Goal: Task Accomplishment & Management: Use online tool/utility

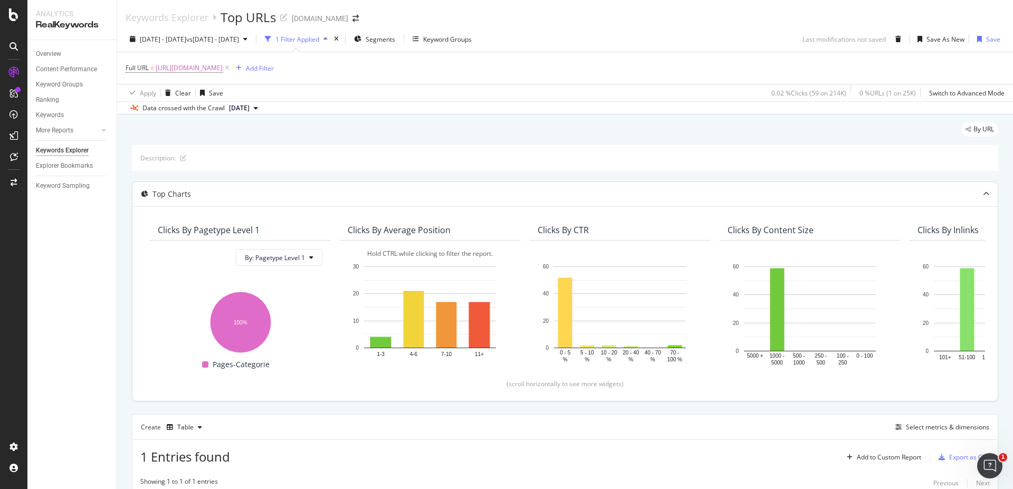
scroll to position [176, 0]
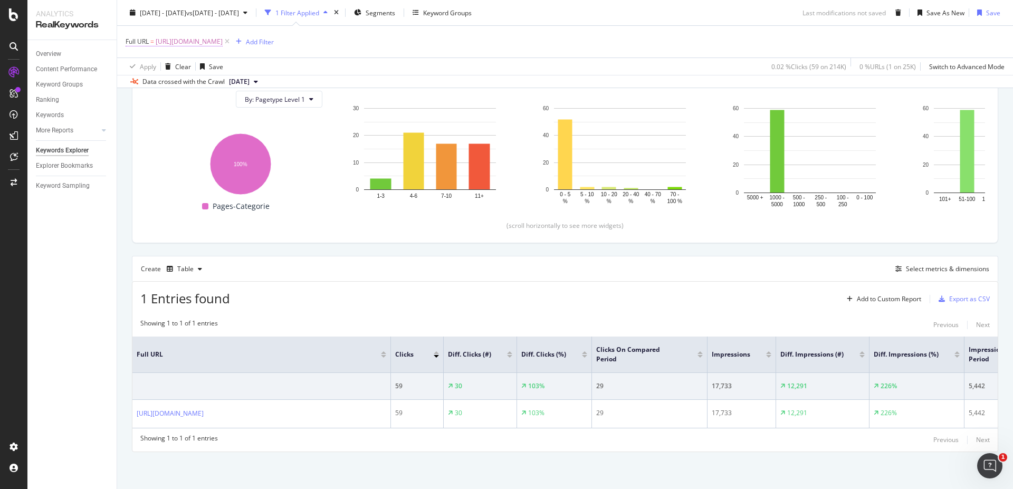
click at [223, 35] on span "[URL][DOMAIN_NAME]" at bounding box center [189, 41] width 67 height 15
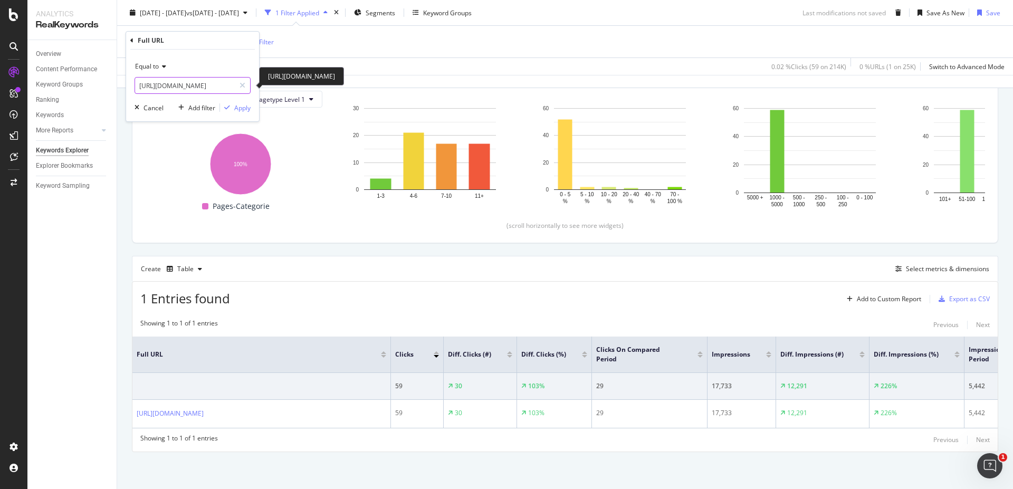
click at [213, 88] on input "[URL][DOMAIN_NAME]" at bounding box center [185, 85] width 100 height 17
paste input "Continuer en septembre"
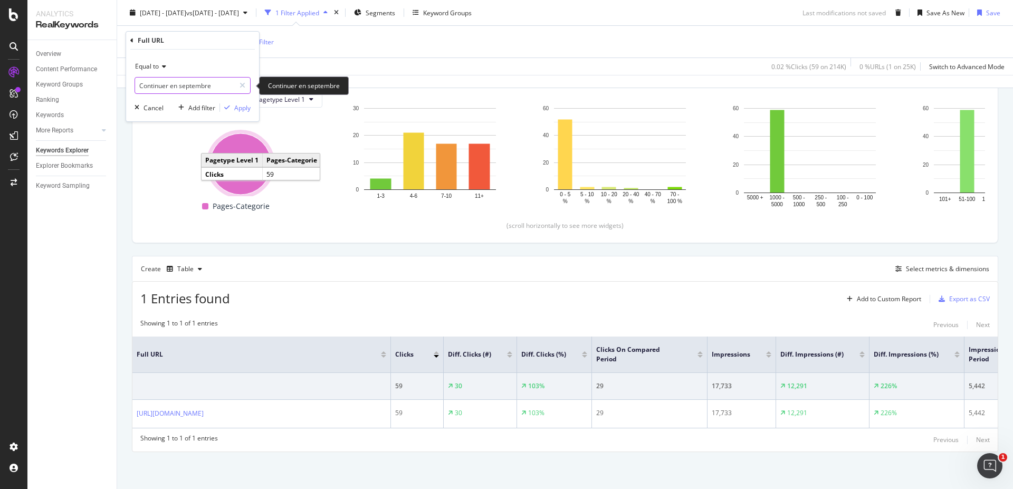
click at [224, 81] on input "Continuer en septembre" at bounding box center [185, 85] width 100 height 17
paste input "[DOMAIN_NAME][URL]"
type input "[DOMAIN_NAME][URL]"
click at [240, 109] on div "Apply" at bounding box center [242, 107] width 16 height 9
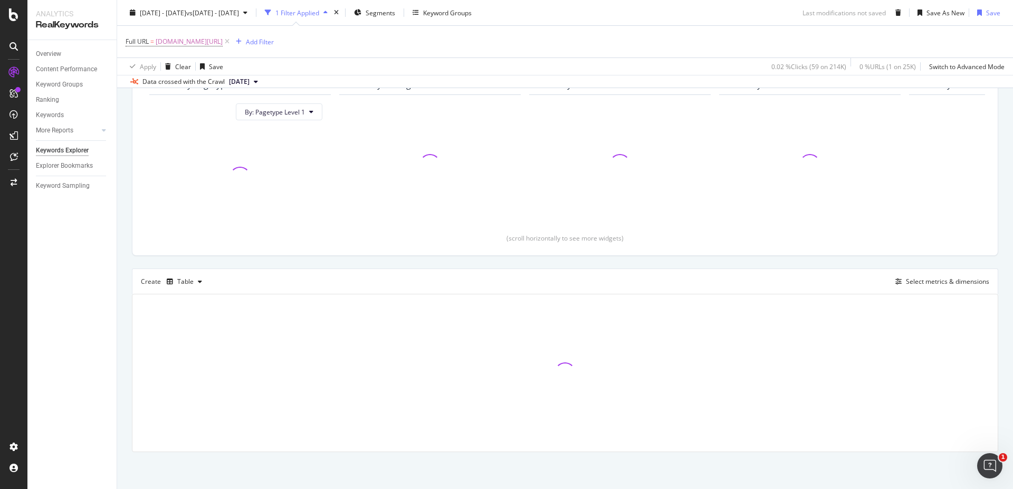
scroll to position [146, 0]
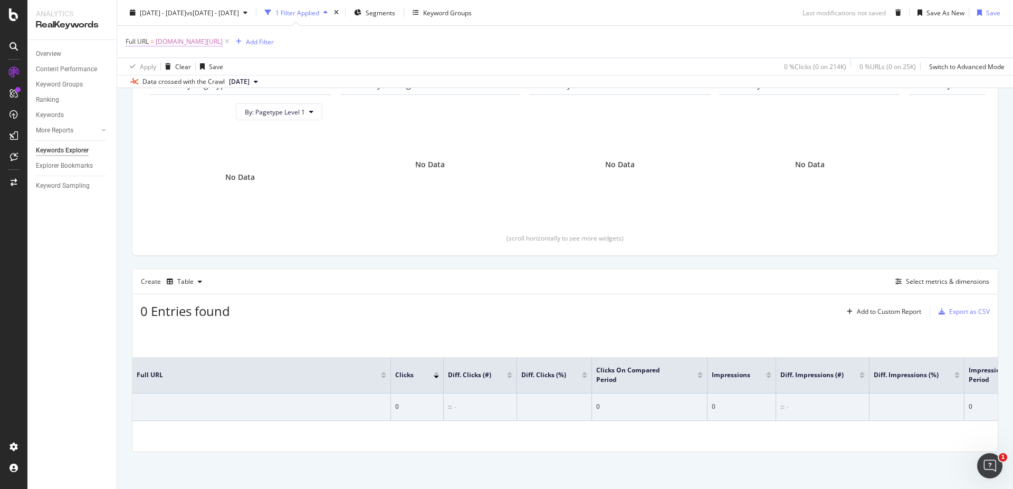
click at [213, 38] on span "[DOMAIN_NAME][URL]" at bounding box center [189, 41] width 67 height 15
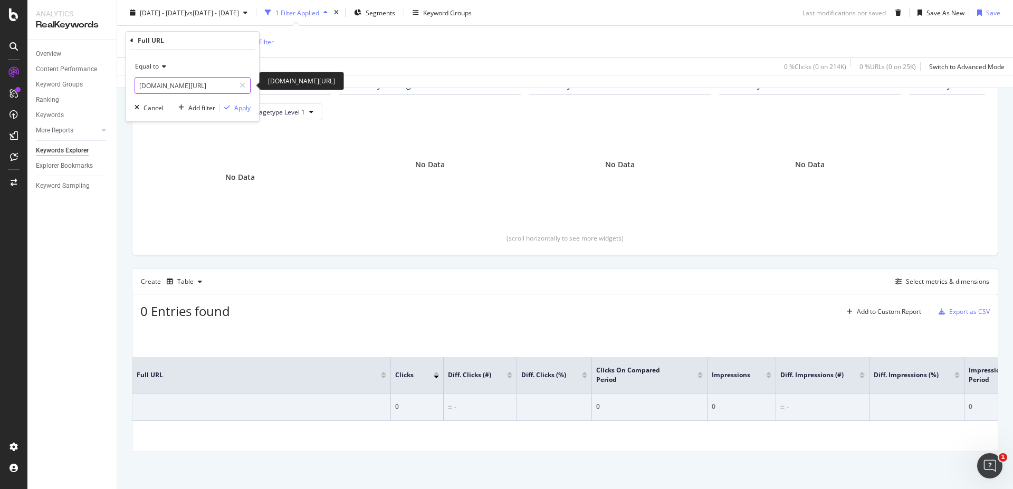
click at [138, 87] on input "[DOMAIN_NAME][URL]" at bounding box center [185, 85] width 100 height 17
click at [141, 85] on input "[DOMAIN_NAME][URL]" at bounding box center [185, 85] width 100 height 17
type input "htpps://[DOMAIN_NAME][URL]"
click at [238, 107] on div "Apply" at bounding box center [242, 107] width 16 height 9
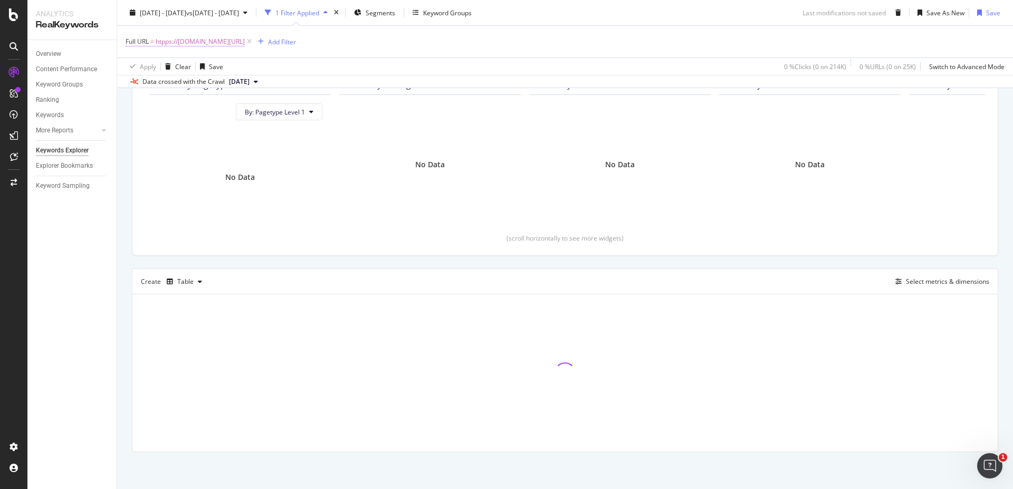
click at [212, 43] on span "htpps://[DOMAIN_NAME][URL]" at bounding box center [200, 41] width 89 height 15
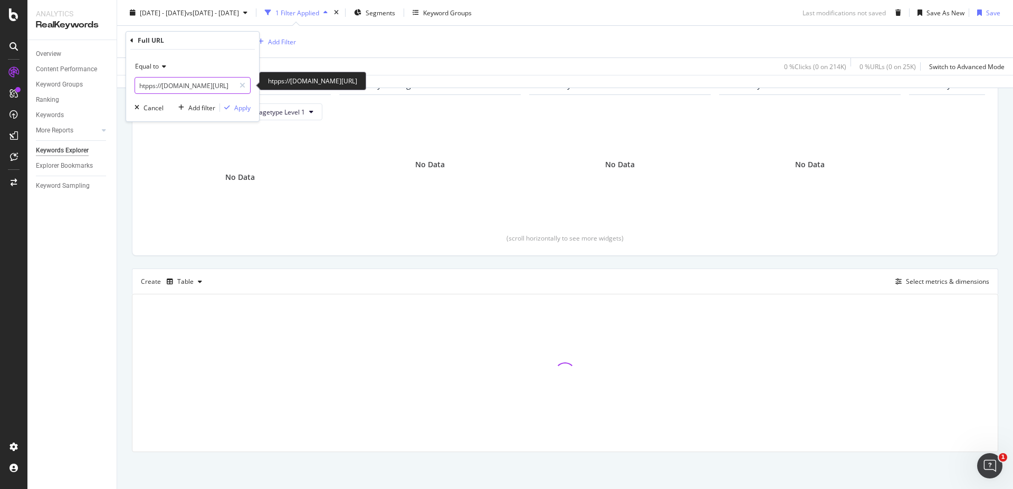
click at [138, 82] on input "htpps://[DOMAIN_NAME][URL]" at bounding box center [185, 85] width 100 height 17
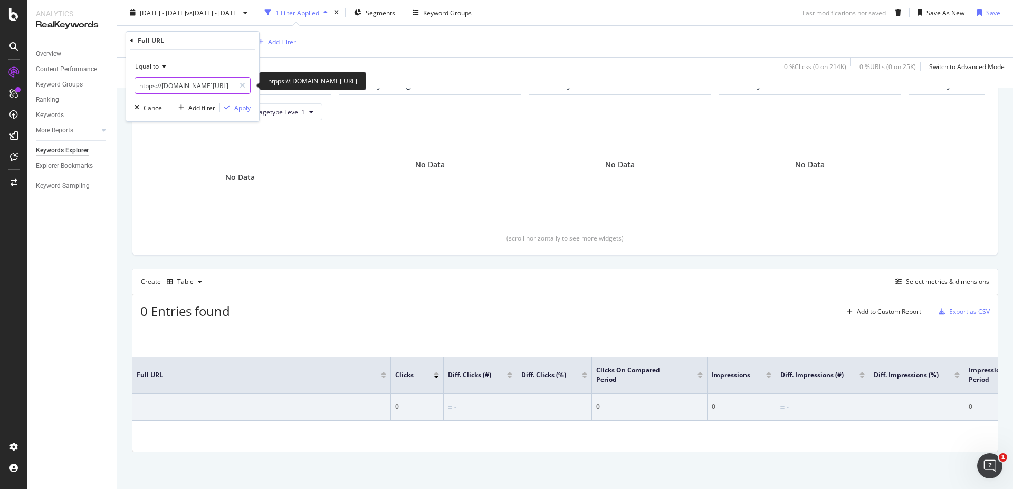
click at [148, 85] on input "htpps://[DOMAIN_NAME][URL]" at bounding box center [185, 85] width 100 height 17
type input "[URL][DOMAIN_NAME]"
click at [239, 106] on div "Apply" at bounding box center [242, 107] width 16 height 9
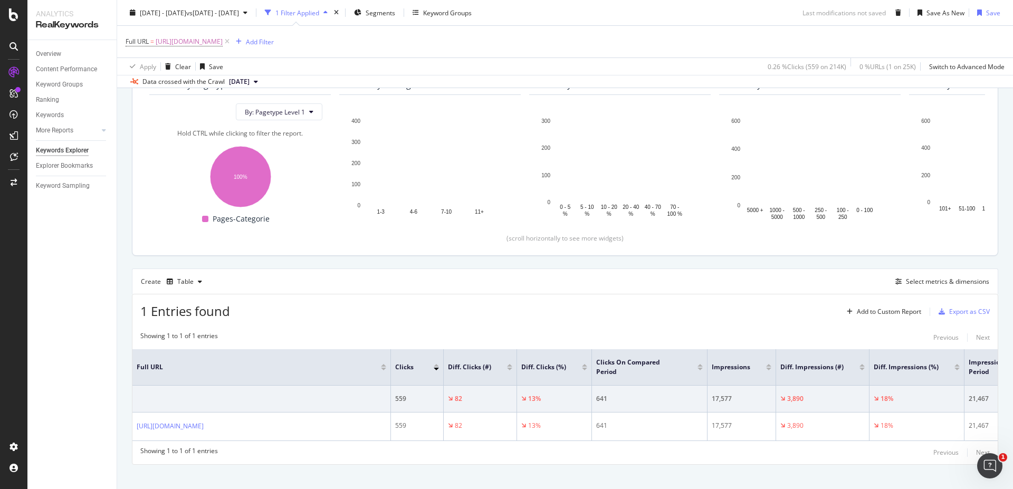
scroll to position [166, 0]
